Goal: Find contact information: Find contact information

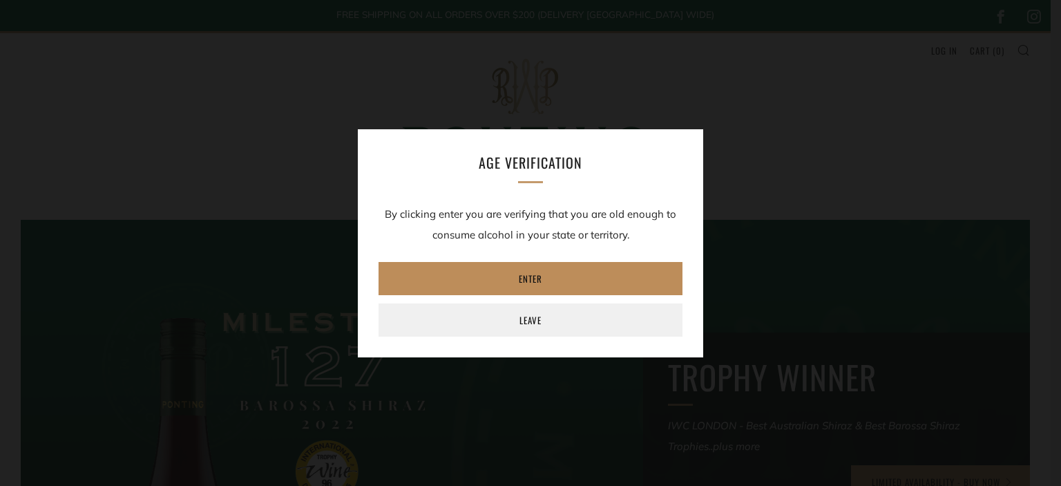
click at [533, 284] on link "Enter" at bounding box center [531, 278] width 304 height 33
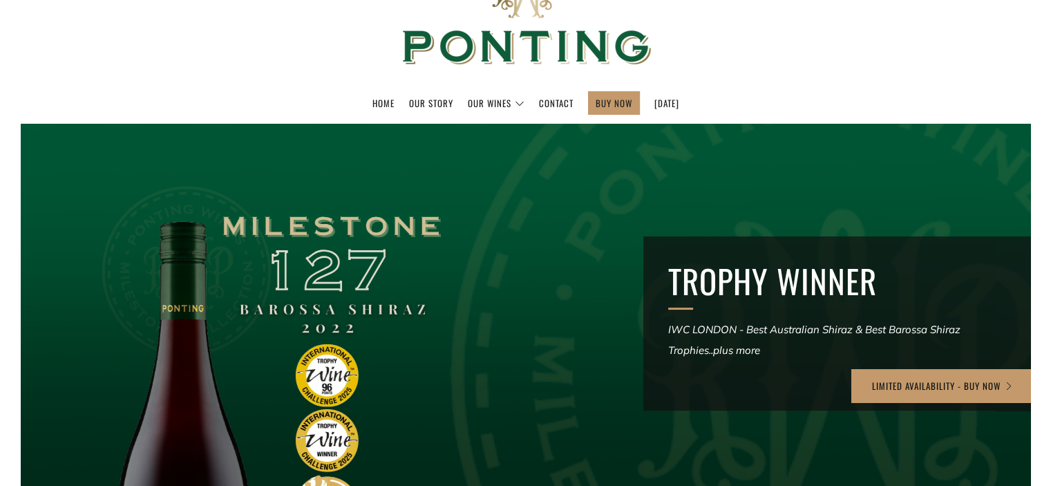
scroll to position [65, 0]
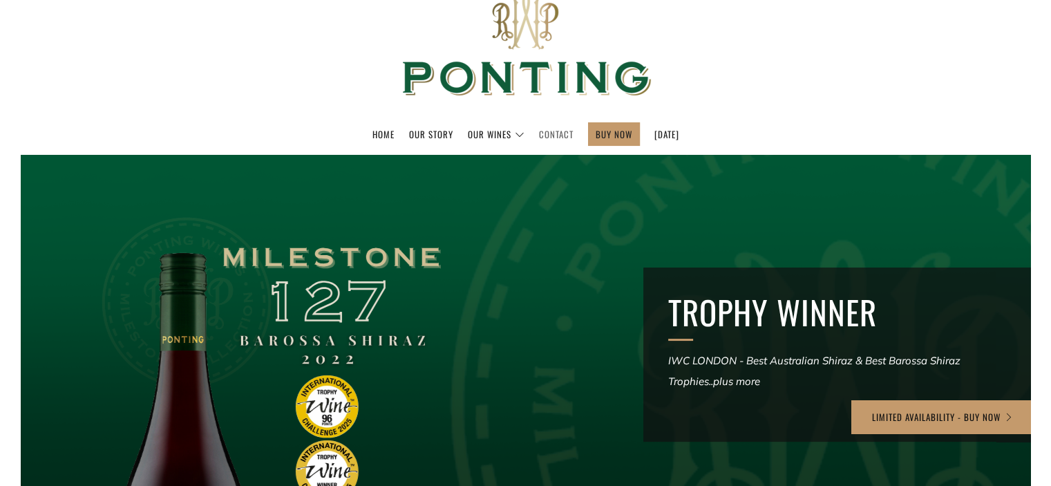
click at [557, 127] on link "Contact" at bounding box center [556, 134] width 35 height 22
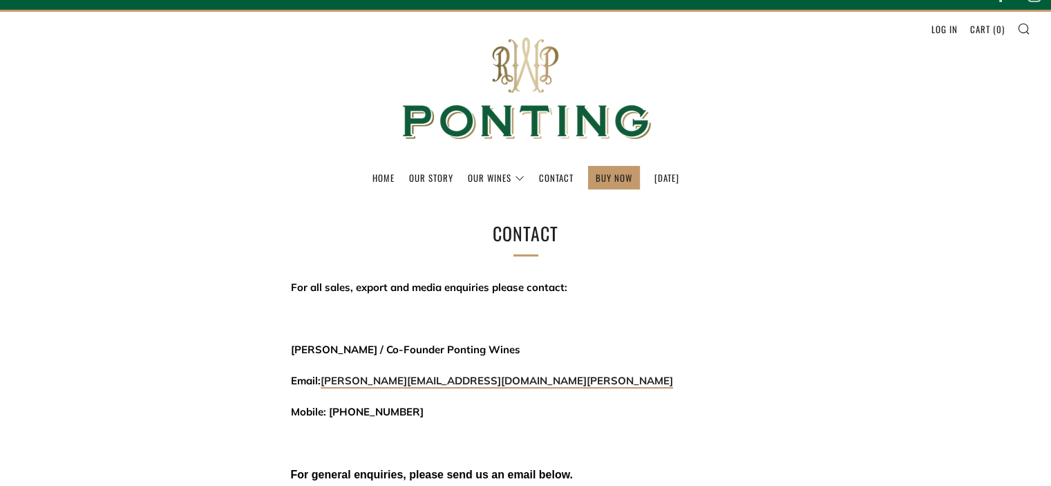
scroll to position [22, 0]
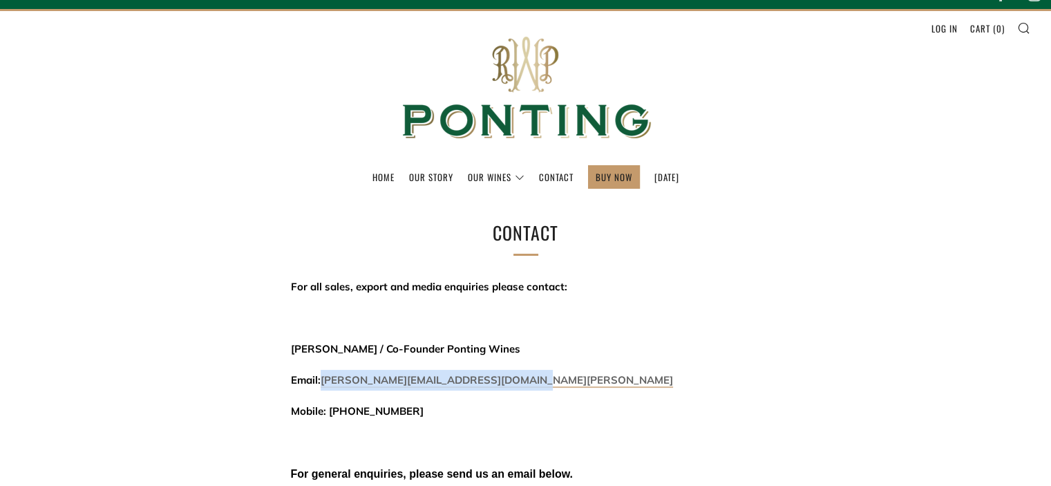
drag, startPoint x: 531, startPoint y: 383, endPoint x: 324, endPoint y: 372, distance: 207.6
click at [324, 372] on p "Email: david@threekingswinemerchants.com.au" at bounding box center [526, 380] width 470 height 21
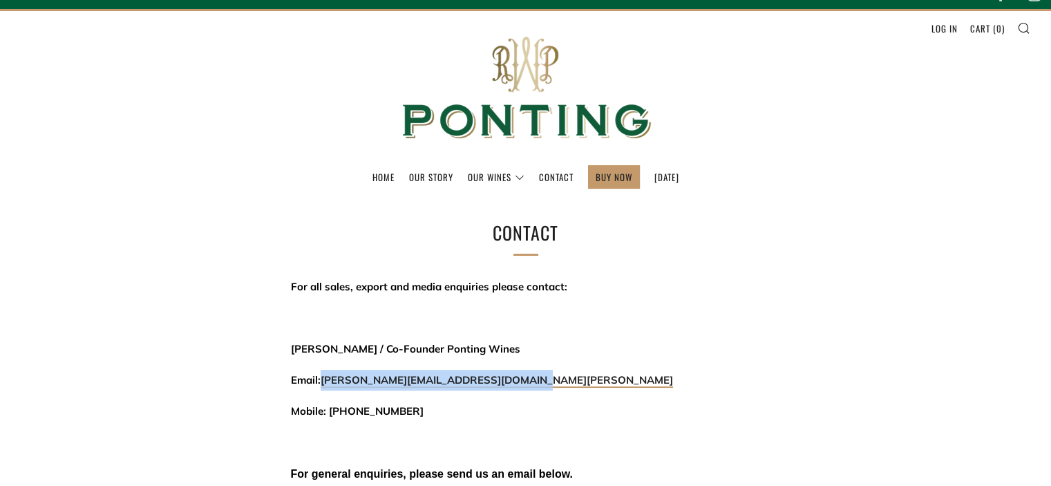
copy link "david@threekingswinemerchants.com.au"
